Goal: Check status: Check status

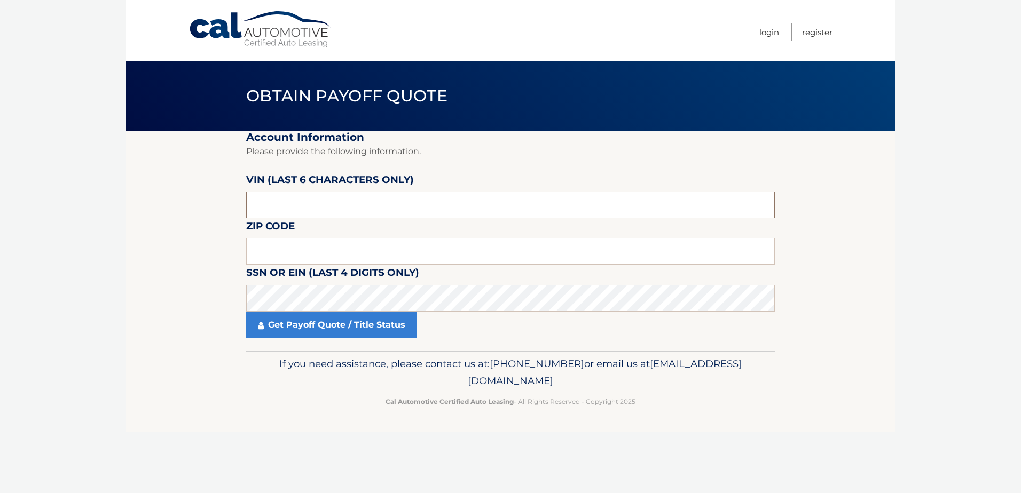
drag, startPoint x: 292, startPoint y: 209, endPoint x: 221, endPoint y: 211, distance: 71.0
click at [221, 211] on section "Account Information Please provide the following information. [PERSON_NAME] (la…" at bounding box center [510, 241] width 769 height 221
type input "533499"
drag, startPoint x: 277, startPoint y: 250, endPoint x: 280, endPoint y: 255, distance: 6.0
click at [280, 255] on input "text" at bounding box center [510, 251] width 529 height 27
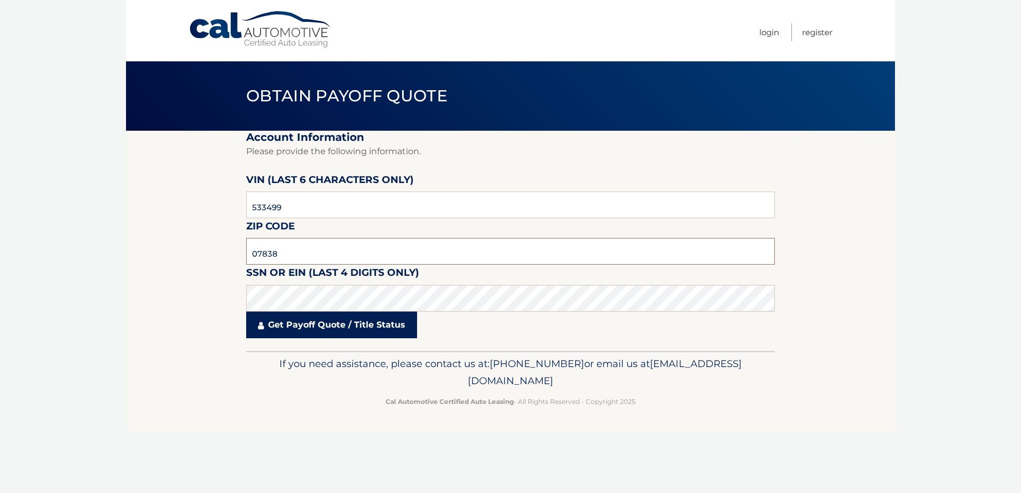
type input "07838"
click at [386, 331] on link "Get Payoff Quote / Title Status" at bounding box center [331, 325] width 171 height 27
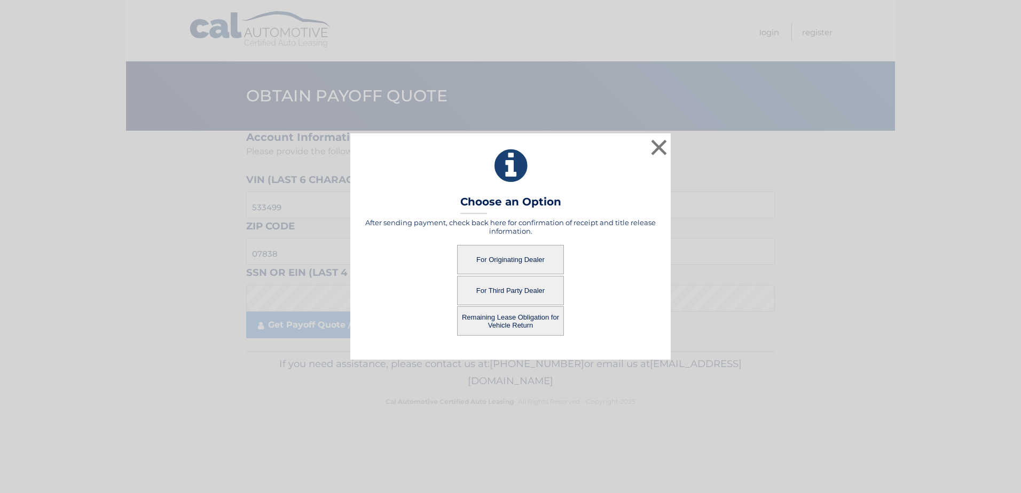
click at [508, 256] on button "For Originating Dealer" at bounding box center [510, 259] width 107 height 29
click at [510, 263] on button "For Originating Dealer" at bounding box center [510, 259] width 107 height 29
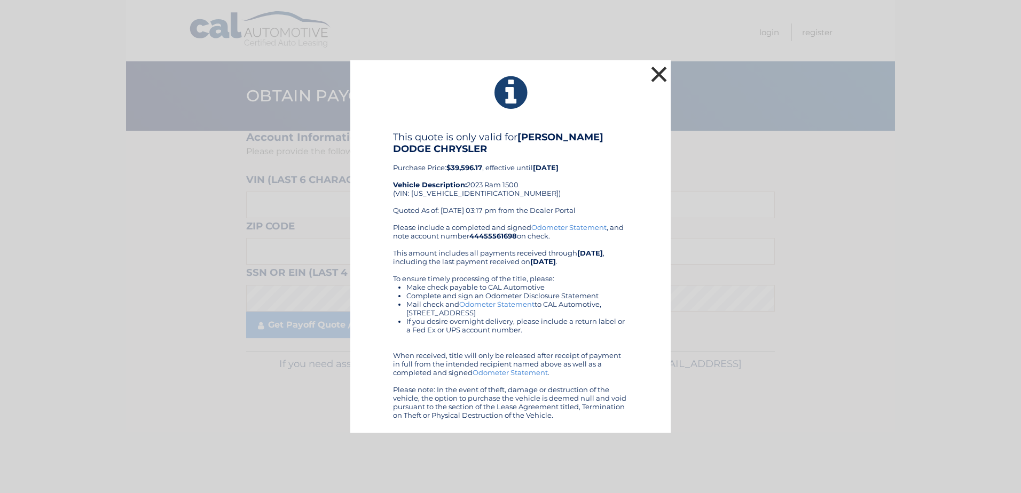
click at [661, 69] on button "×" at bounding box center [658, 74] width 21 height 21
